Goal: Obtain resource: Download file/media

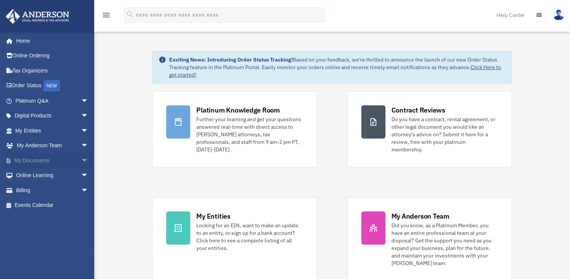
click at [41, 157] on link "My Documents arrow_drop_down" at bounding box center [52, 160] width 95 height 15
click at [33, 128] on link "My Entities arrow_drop_down" at bounding box center [52, 130] width 95 height 15
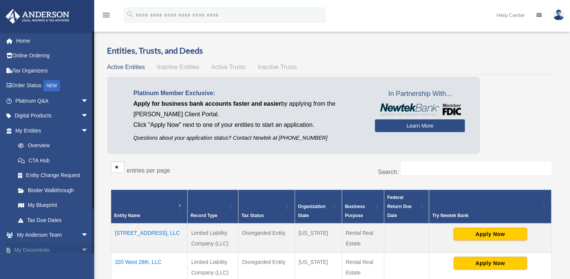
click at [40, 244] on link "My Documents arrow_drop_down" at bounding box center [52, 249] width 95 height 15
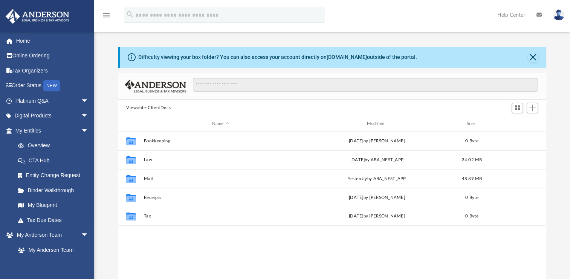
scroll to position [166, 422]
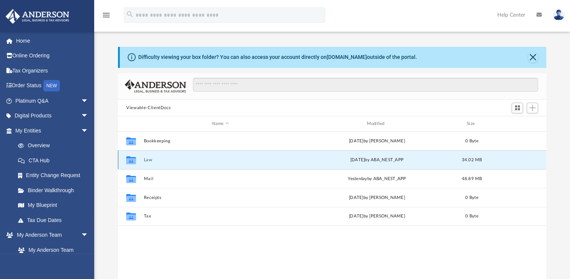
click at [146, 160] on button "Law" at bounding box center [220, 159] width 153 height 5
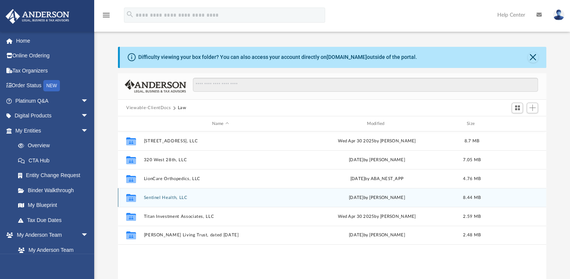
click at [162, 198] on button "Sentinel Health, LLC" at bounding box center [220, 197] width 153 height 5
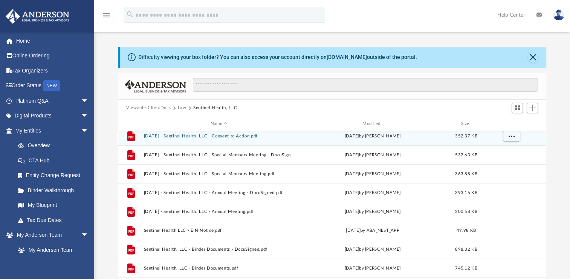
scroll to position [70, 0]
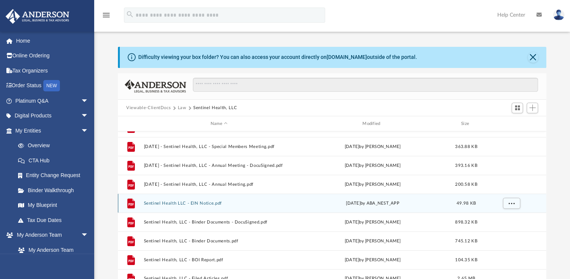
click at [208, 202] on button "Sentinel Health LLC - EIN Notice.pdf" at bounding box center [219, 203] width 150 height 5
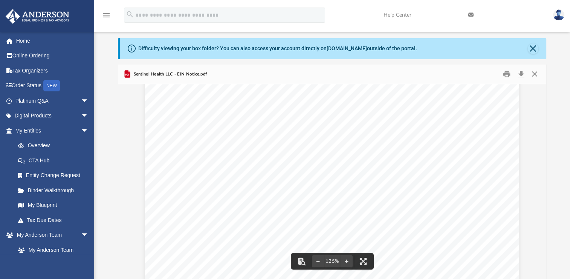
scroll to position [0, 0]
click at [532, 76] on button "Close" at bounding box center [535, 74] width 14 height 12
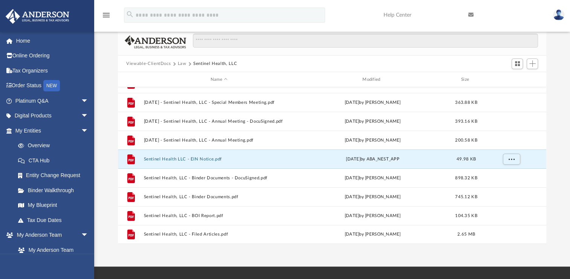
scroll to position [45, 0]
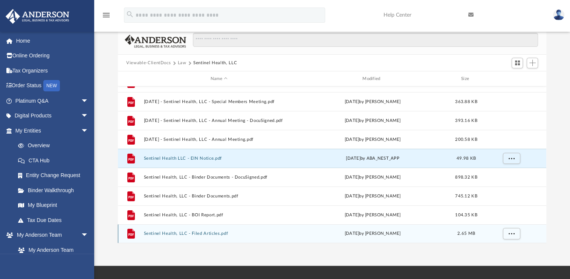
click at [210, 233] on button "Sentinel Health, LLC - Filed Articles.pdf" at bounding box center [219, 233] width 150 height 5
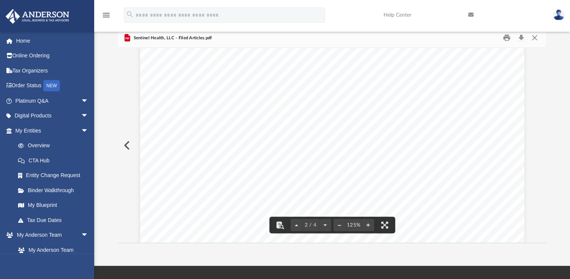
scroll to position [0, 0]
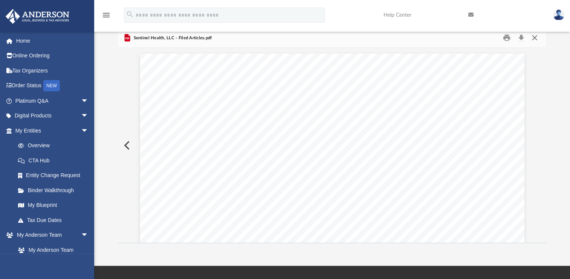
click at [528, 39] on button "Close" at bounding box center [535, 38] width 14 height 12
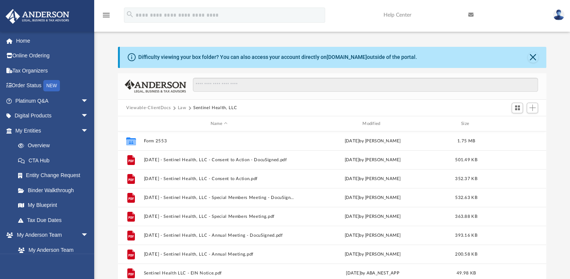
click at [180, 107] on button "Law" at bounding box center [182, 107] width 9 height 7
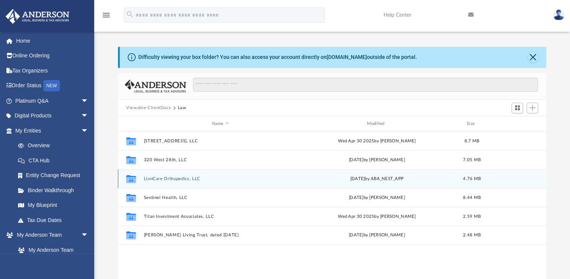
click at [159, 176] on button "LionCare Orthopedics, LLC" at bounding box center [220, 178] width 153 height 5
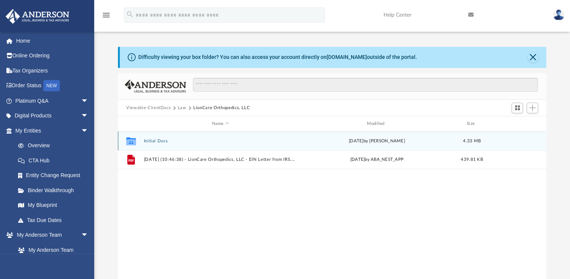
click at [152, 138] on div "Collaborated Folder Initial Docs Tue Aug 26 2025 by Alfredo Cicena 4.33 MB" at bounding box center [332, 140] width 429 height 19
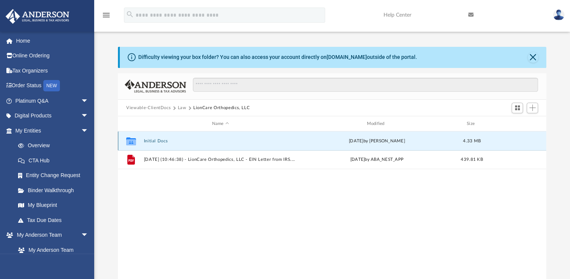
click at [154, 141] on button "Initial Docs" at bounding box center [220, 140] width 153 height 5
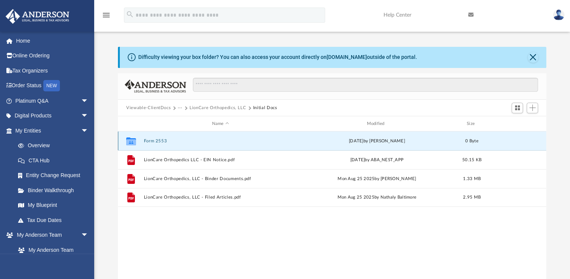
click at [154, 141] on button "Form 2553" at bounding box center [220, 140] width 153 height 5
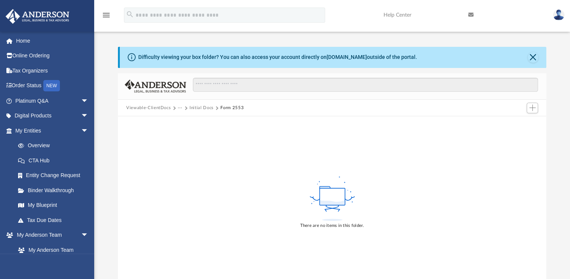
click at [194, 106] on button "Initial Docs" at bounding box center [202, 107] width 24 height 7
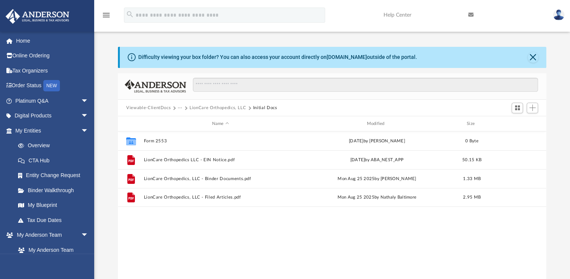
scroll to position [166, 422]
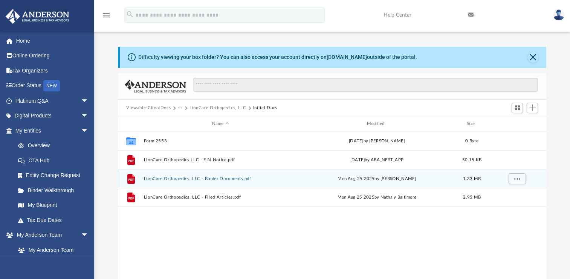
click at [223, 179] on button "LionCare Orthopedics, LLC - Binder Documents.pdf" at bounding box center [220, 178] width 153 height 5
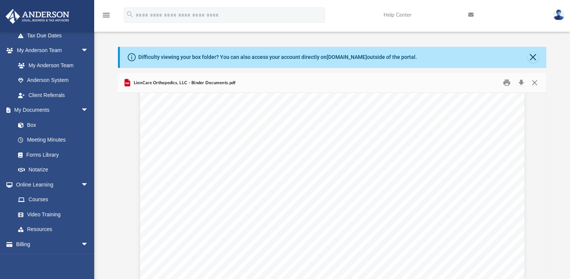
scroll to position [199, 0]
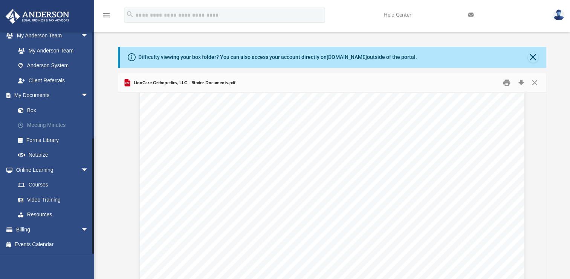
click at [48, 123] on link "Meeting Minutes" at bounding box center [55, 125] width 89 height 15
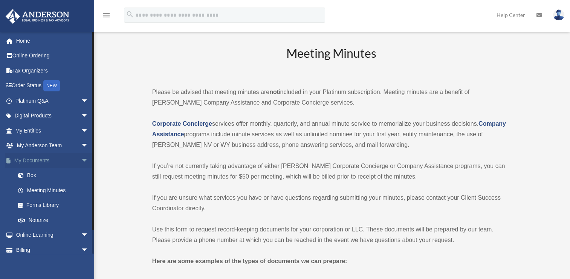
click at [32, 155] on link "My Documents arrow_drop_down" at bounding box center [52, 160] width 95 height 15
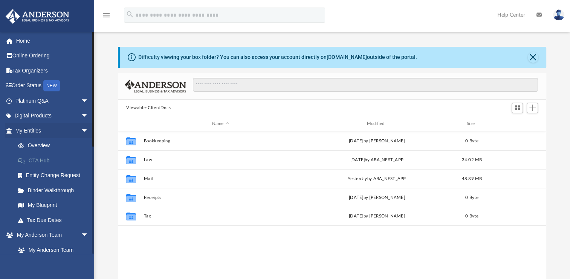
scroll to position [166, 422]
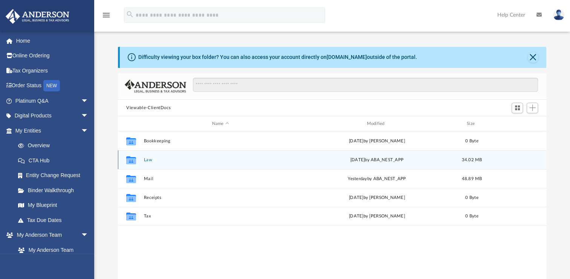
click at [150, 160] on button "Law" at bounding box center [220, 159] width 153 height 5
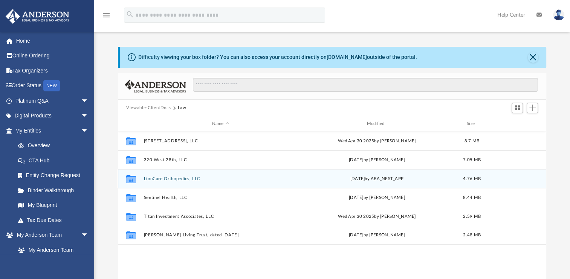
click at [158, 176] on div "Collaborated Folder LionCare Orthopedics, LLC Fri Aug 29 2025 by ABA_NEST_APP 4…" at bounding box center [332, 178] width 429 height 19
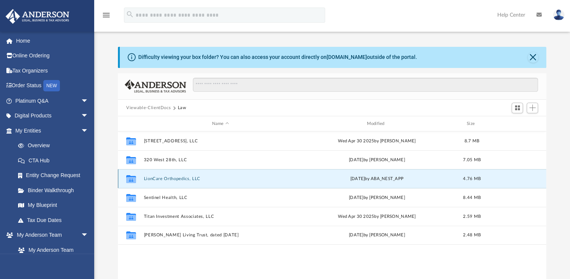
click at [158, 176] on button "LionCare Orthopedics, LLC" at bounding box center [220, 178] width 153 height 5
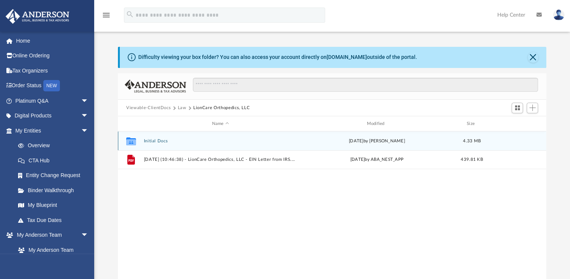
click at [147, 140] on button "Initial Docs" at bounding box center [220, 140] width 153 height 5
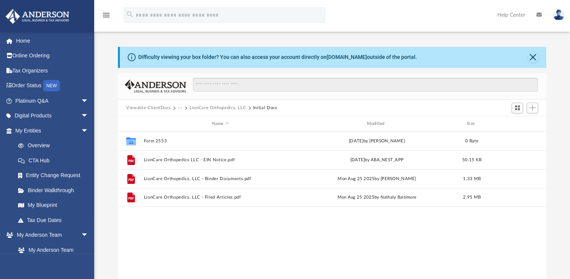
click at [217, 105] on button "LionCare Orthopedics, LLC" at bounding box center [218, 107] width 57 height 7
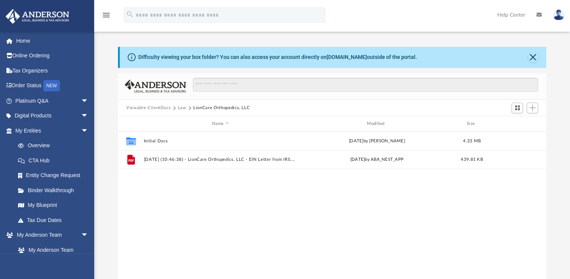
click at [179, 109] on button "Law" at bounding box center [182, 107] width 9 height 7
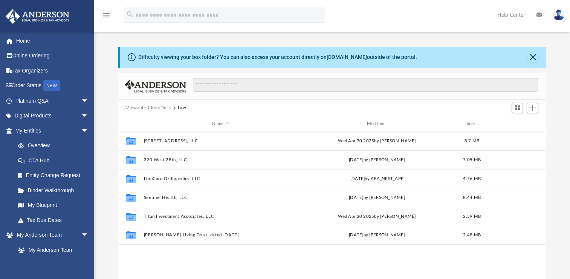
click at [146, 103] on div "Viewable-ClientDocs Law" at bounding box center [332, 108] width 429 height 17
click at [147, 105] on button "Viewable-ClientDocs" at bounding box center [148, 107] width 44 height 7
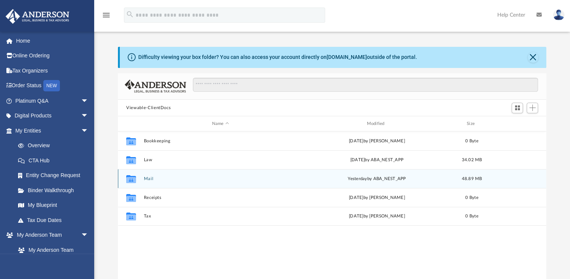
click at [145, 178] on button "Mail" at bounding box center [220, 178] width 153 height 5
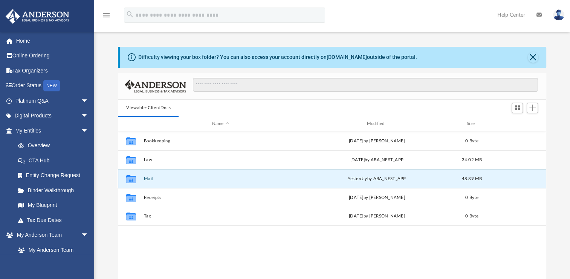
click at [146, 178] on button "Mail" at bounding box center [220, 178] width 153 height 5
click at [356, 179] on span "yesterday" at bounding box center [357, 178] width 19 height 4
click at [130, 179] on icon "grid" at bounding box center [131, 180] width 10 height 6
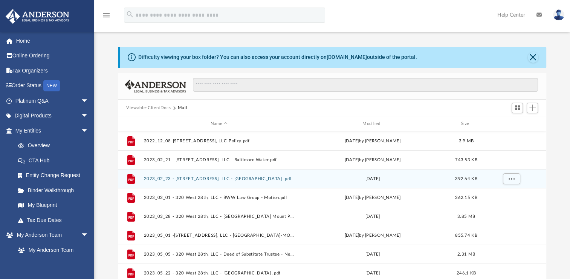
click at [244, 178] on button "2023_02_23 - 1139 W Cross St, LLC - Baltimore Water .pdf" at bounding box center [219, 178] width 150 height 5
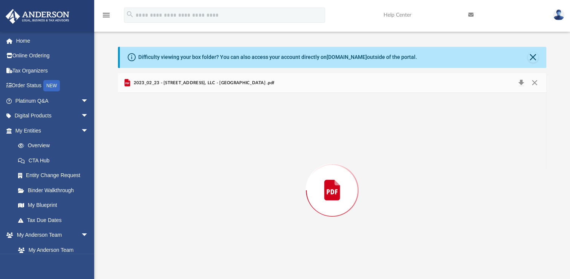
scroll to position [9, 0]
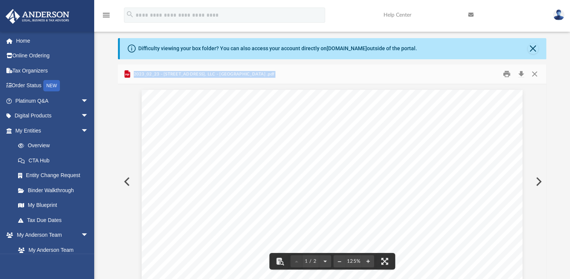
drag, startPoint x: 547, startPoint y: 105, endPoint x: 541, endPoint y: 166, distance: 60.6
click at [541, 166] on div "Difficulty viewing your box folder? You can also access your account directly o…" at bounding box center [332, 158] width 476 height 241
drag, startPoint x: 541, startPoint y: 166, endPoint x: 532, endPoint y: 74, distance: 91.7
click at [532, 74] on button "Close" at bounding box center [535, 74] width 14 height 12
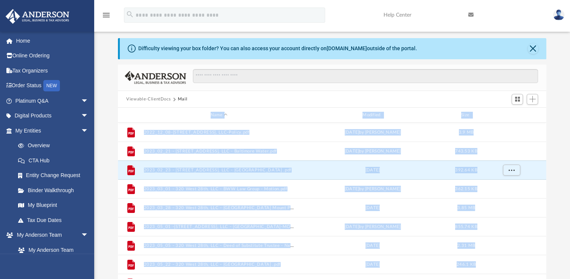
click at [558, 134] on div "Difficulty viewing your box folder? You can also access your account directly o…" at bounding box center [332, 158] width 476 height 241
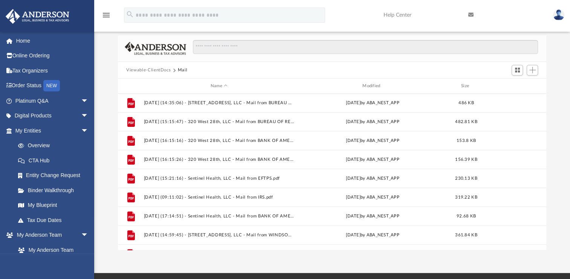
scroll to position [655, 0]
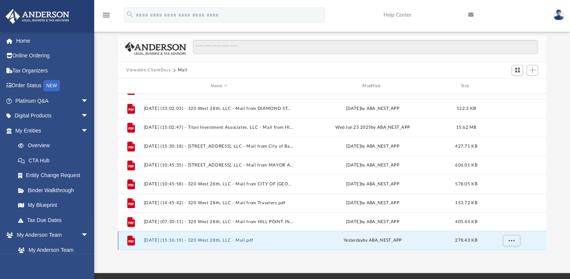
click at [229, 240] on button "2025.09.08 (15:16:19) - 320 West 28th, LLC - Mail.pdf" at bounding box center [219, 240] width 150 height 5
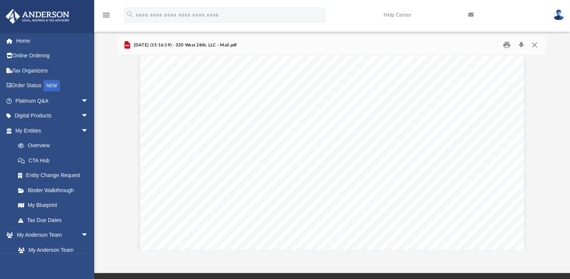
scroll to position [0, 0]
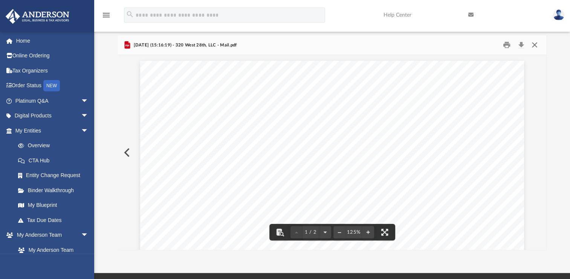
click at [534, 49] on button "Close" at bounding box center [535, 45] width 14 height 12
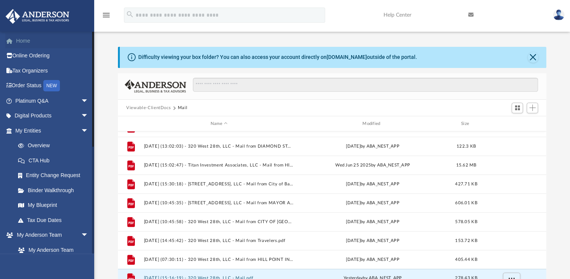
click at [31, 43] on link "Home" at bounding box center [52, 40] width 95 height 15
click at [535, 54] on button "Close" at bounding box center [533, 57] width 11 height 11
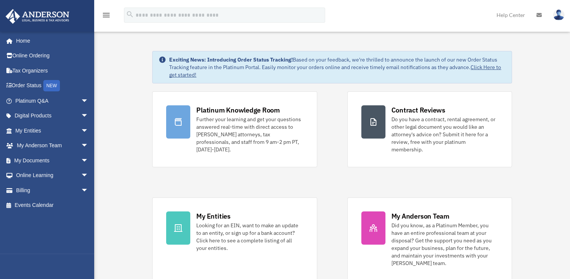
click at [560, 15] on img at bounding box center [558, 14] width 11 height 11
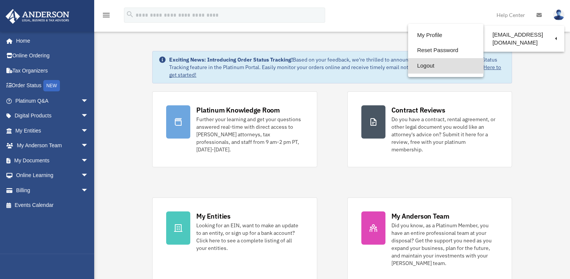
click at [409, 65] on link "Logout" at bounding box center [445, 65] width 75 height 15
